Goal: Task Accomplishment & Management: Use online tool/utility

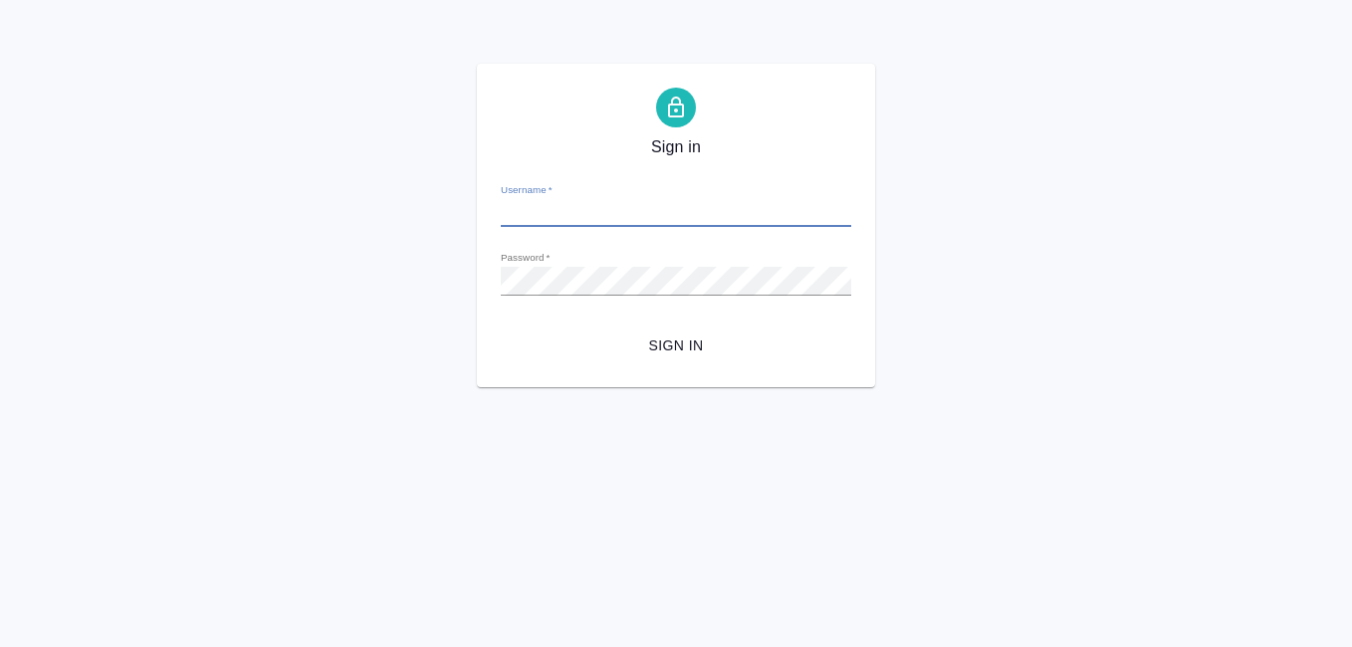
type input "[EMAIL_ADDRESS][DOMAIN_NAME]"
click at [687, 353] on span "Sign in" at bounding box center [676, 345] width 319 height 25
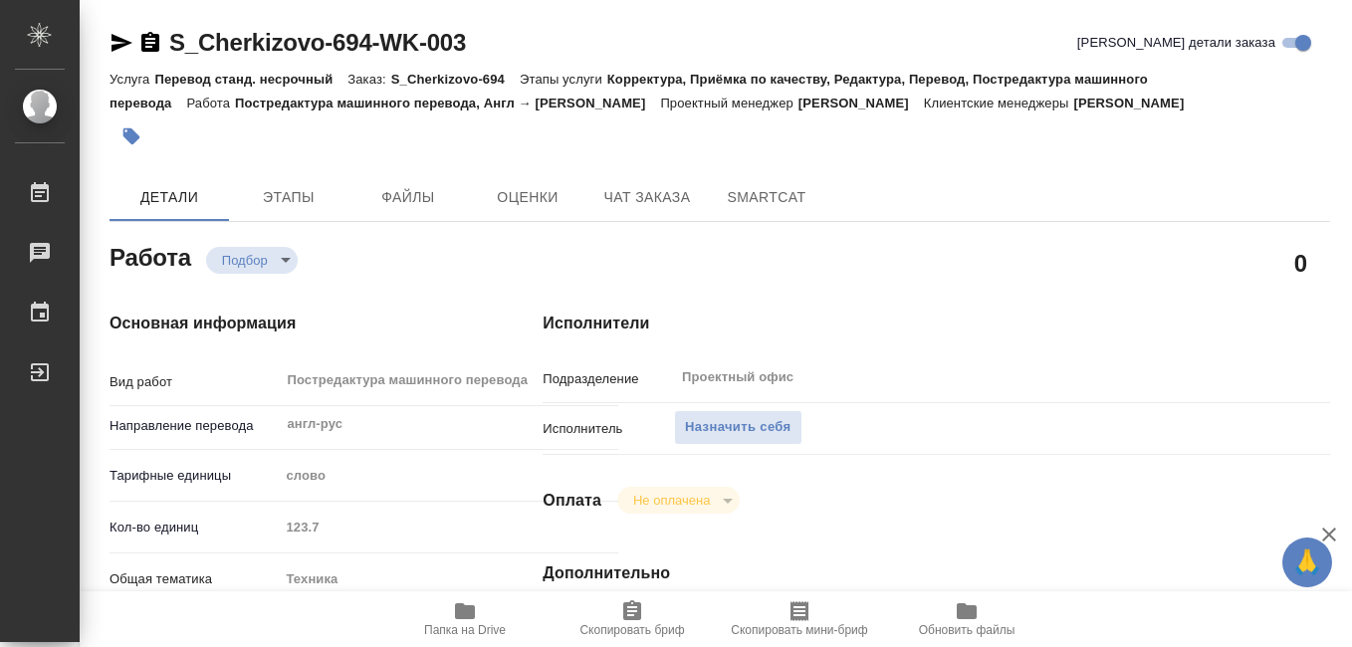
type textarea "x"
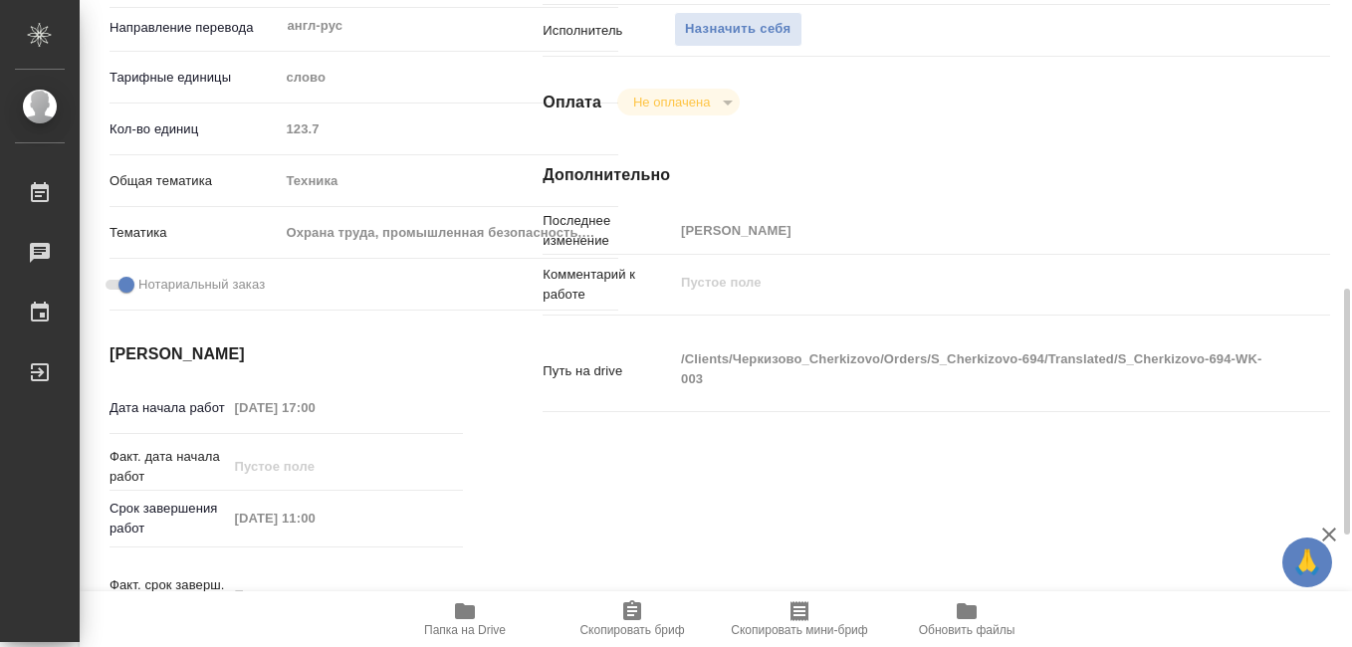
scroll to position [697, 0]
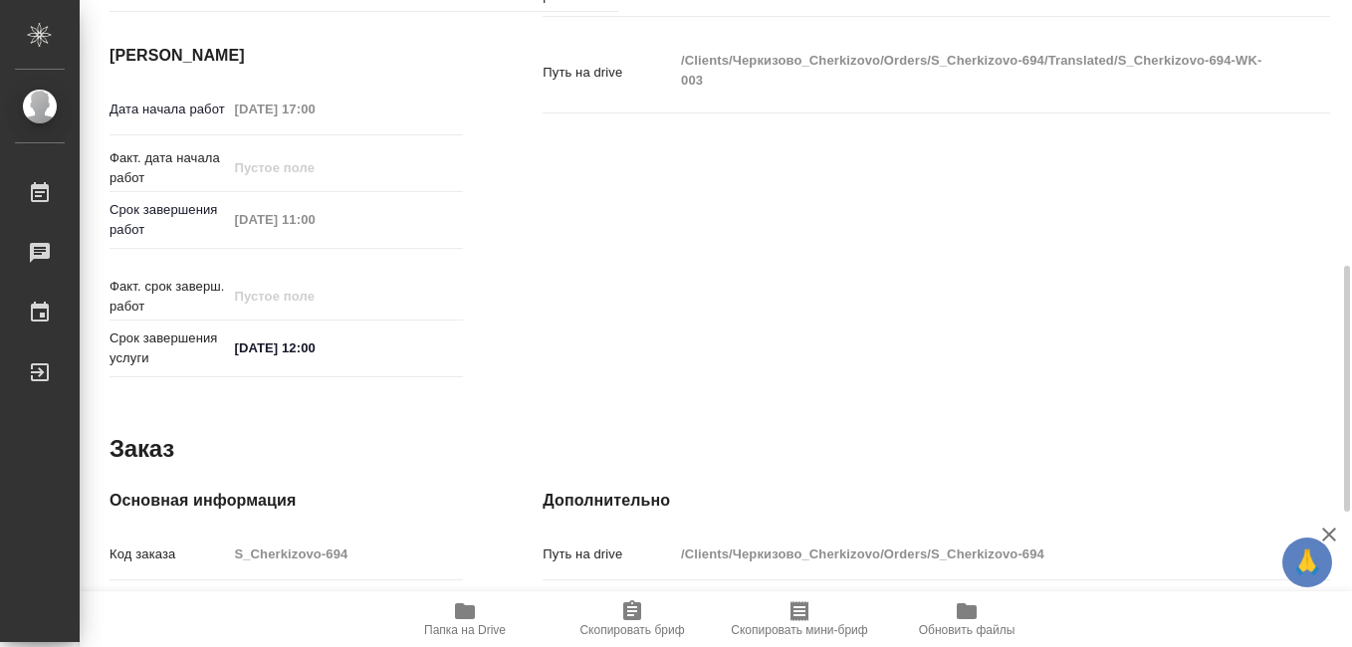
click at [467, 631] on span "Папка на Drive" at bounding box center [465, 630] width 82 height 14
